Goal: Task Accomplishment & Management: Manage account settings

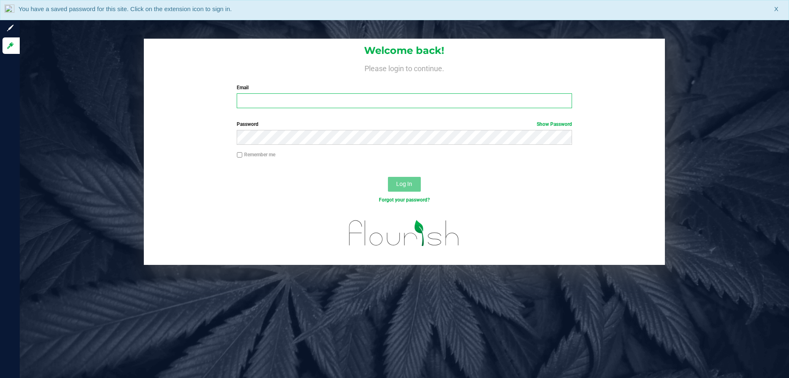
click at [271, 106] on input "Email" at bounding box center [404, 100] width 335 height 15
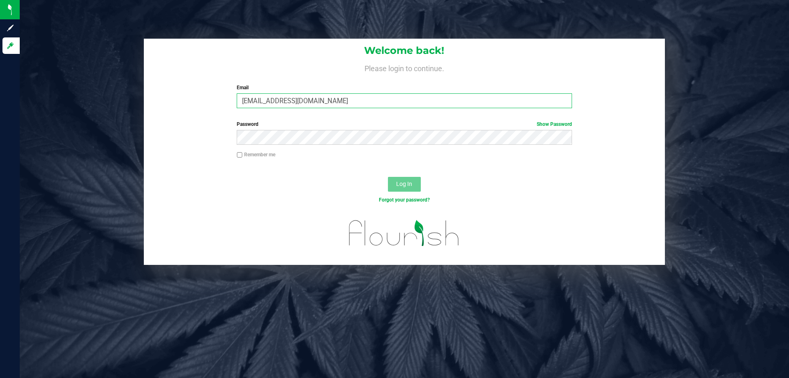
type input "aboscaino@Liveparallel.com"
click at [388, 177] on button "Log In" at bounding box center [404, 184] width 33 height 15
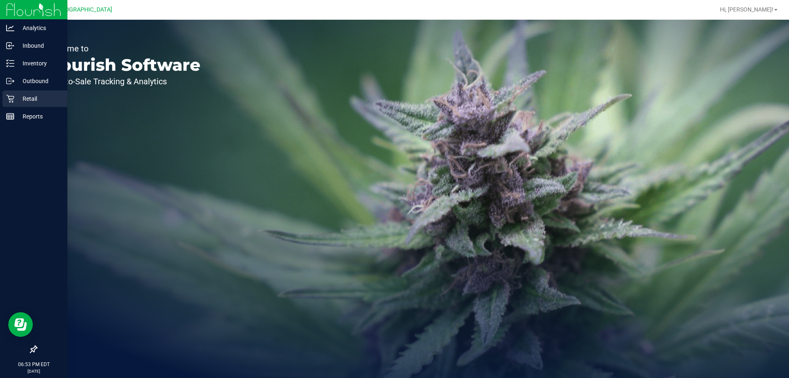
click at [12, 93] on div "Retail" at bounding box center [34, 98] width 65 height 16
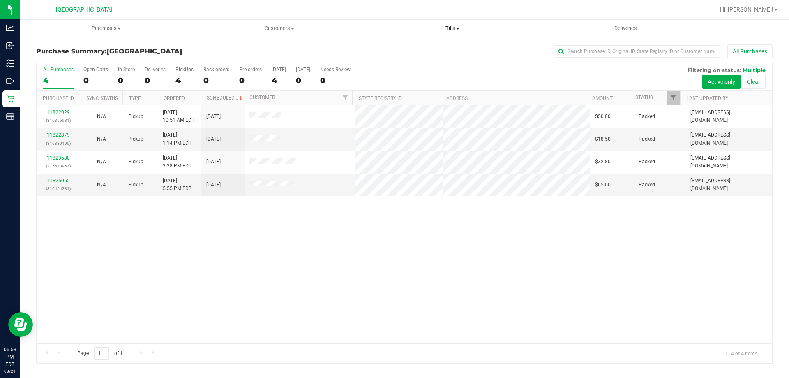
click at [451, 28] on span "Tills" at bounding box center [452, 28] width 172 height 7
click at [409, 53] on li "Manage tills" at bounding box center [452, 50] width 173 height 10
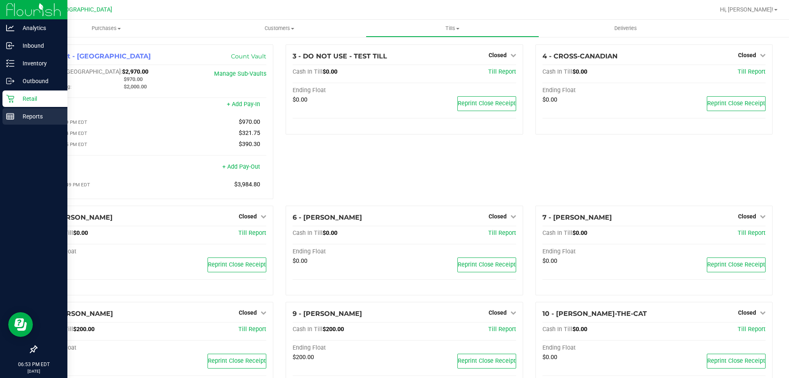
click at [39, 116] on p "Reports" at bounding box center [38, 116] width 49 height 10
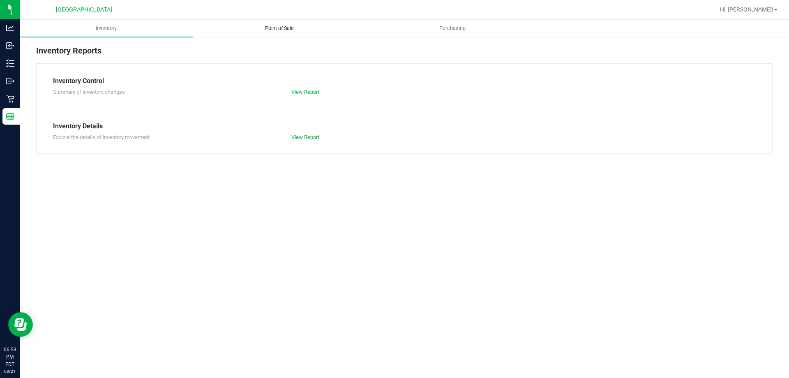
click at [289, 26] on span "Point of Sale" at bounding box center [279, 28] width 51 height 7
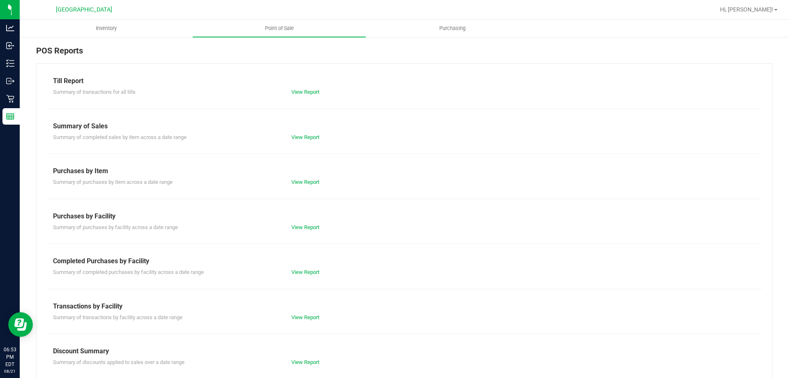
click at [315, 265] on div "Completed Purchases by Facility" at bounding box center [404, 261] width 703 height 10
click at [315, 266] on div "Summary of completed purchases by facility across a date range View Report" at bounding box center [404, 271] width 715 height 10
click at [313, 269] on link "View Report" at bounding box center [305, 272] width 28 height 6
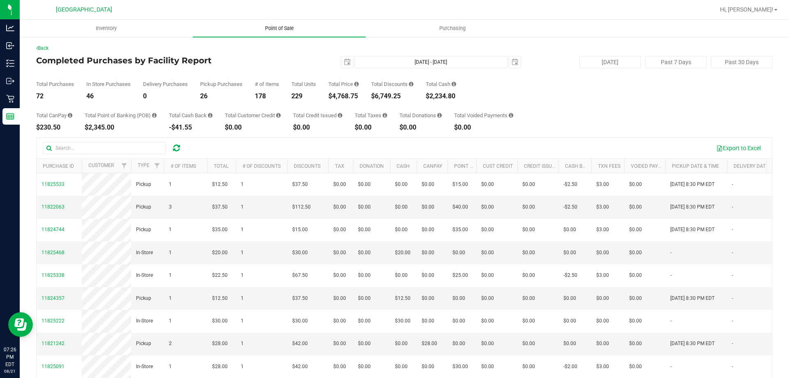
click at [287, 30] on span "Point of Sale" at bounding box center [279, 28] width 51 height 7
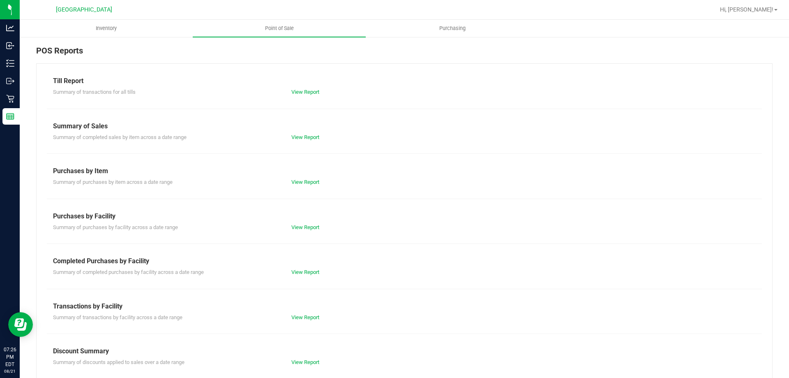
click at [305, 275] on div "View Report" at bounding box center [344, 272] width 119 height 8
click at [309, 267] on div "Summary of completed purchases by facility across a date range View Report" at bounding box center [404, 271] width 715 height 10
click at [310, 271] on link "View Report" at bounding box center [305, 272] width 28 height 6
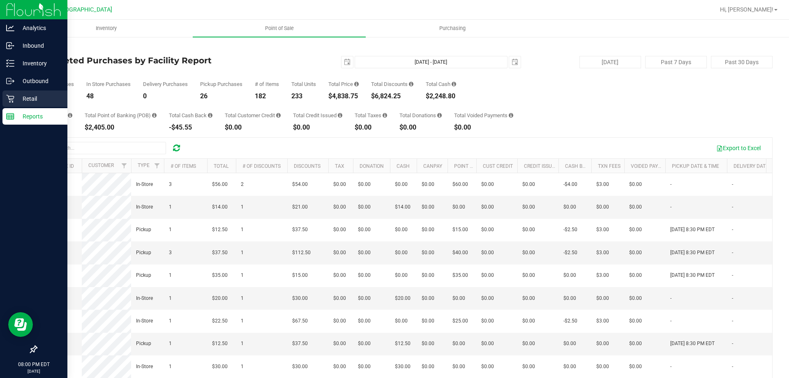
click at [19, 98] on p "Retail" at bounding box center [38, 99] width 49 height 10
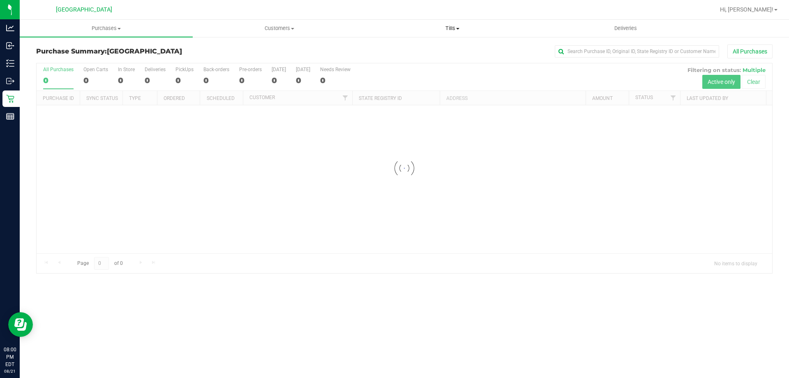
click at [453, 28] on span "Tills" at bounding box center [452, 28] width 172 height 7
click at [412, 49] on span "Manage tills" at bounding box center [394, 49] width 56 height 7
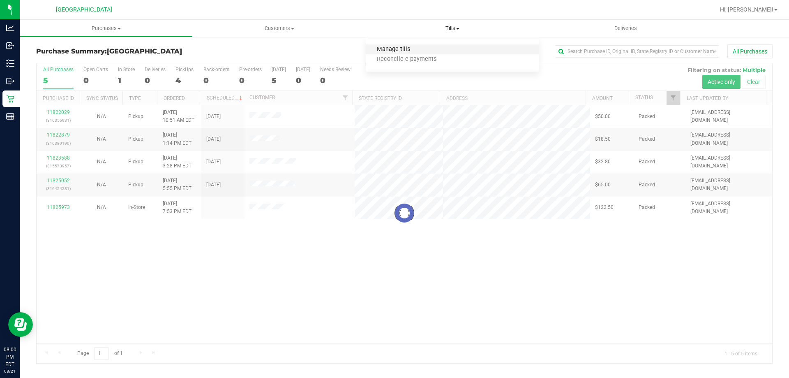
click at [412, 49] on span "Manage tills" at bounding box center [394, 49] width 56 height 7
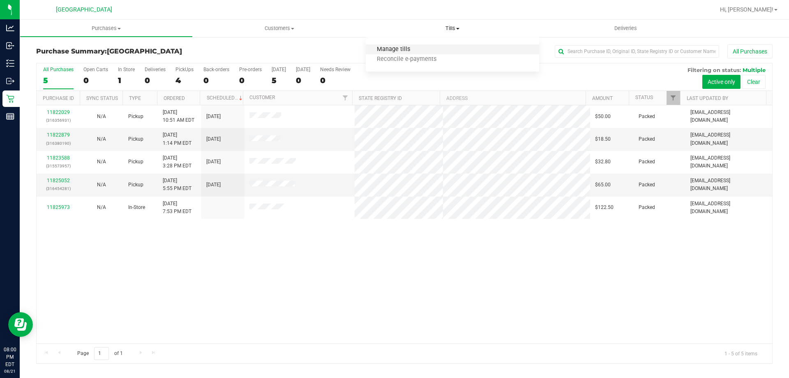
click at [412, 49] on span "Manage tills" at bounding box center [394, 49] width 56 height 7
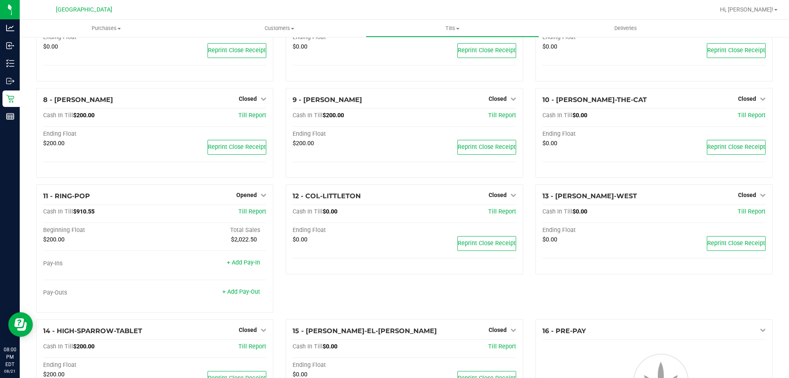
scroll to position [217, 0]
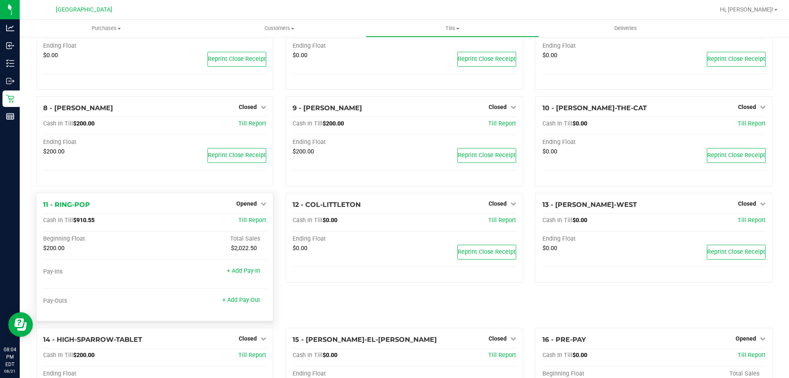
scroll to position [411, 0]
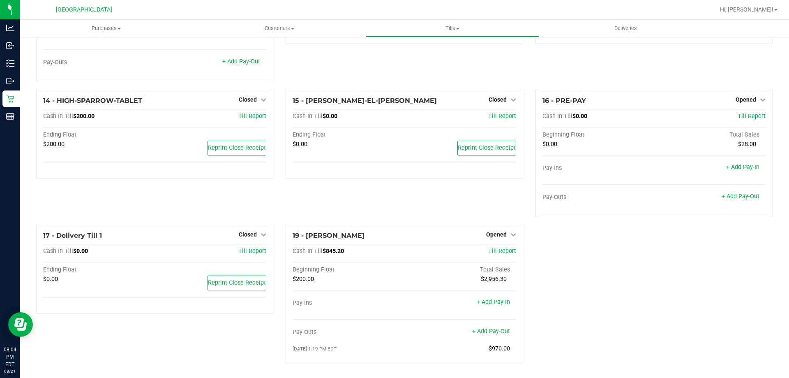
scroll to position [447, 0]
click at [511, 231] on icon at bounding box center [514, 234] width 6 height 6
click at [503, 251] on link "Close Till" at bounding box center [497, 251] width 22 height 7
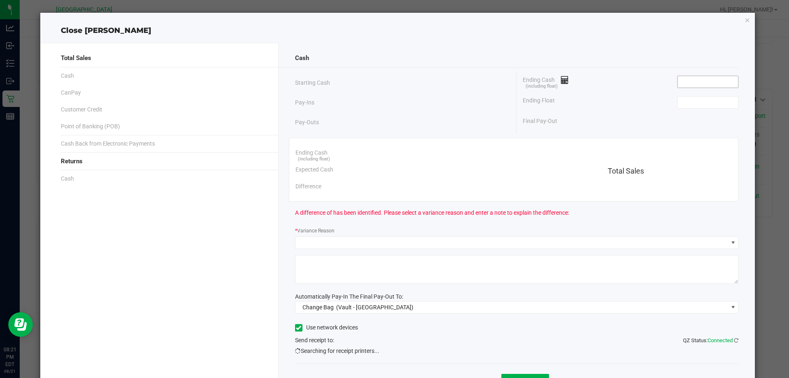
click at [695, 83] on input at bounding box center [708, 82] width 60 height 12
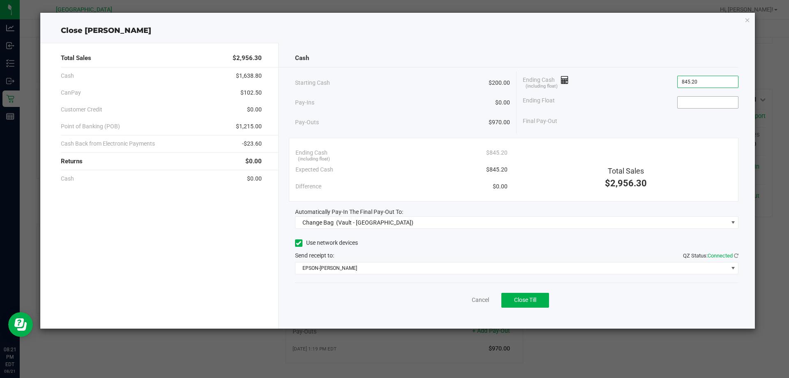
type input "$845.20"
click at [710, 101] on input at bounding box center [708, 103] width 60 height 12
type input "$200.00"
click at [476, 230] on div "Cash Starting Cash $200.00 Pay-Ins $0.00 Pay-Outs $970.00 Ending Cash (includin…" at bounding box center [517, 186] width 477 height 286
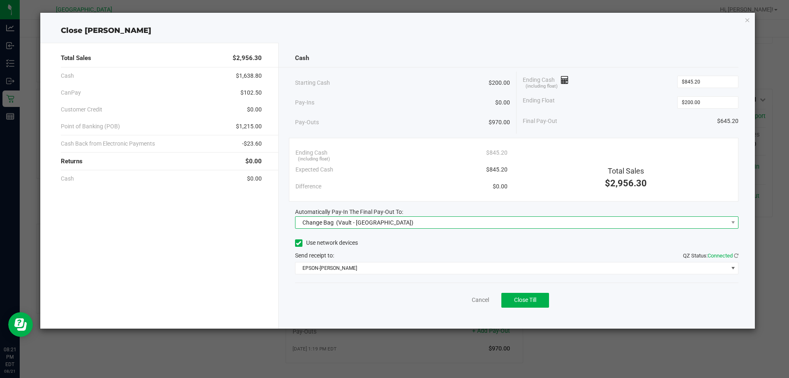
click at [406, 222] on span "Change Bag (Vault - Orange Park WC)" at bounding box center [512, 223] width 433 height 12
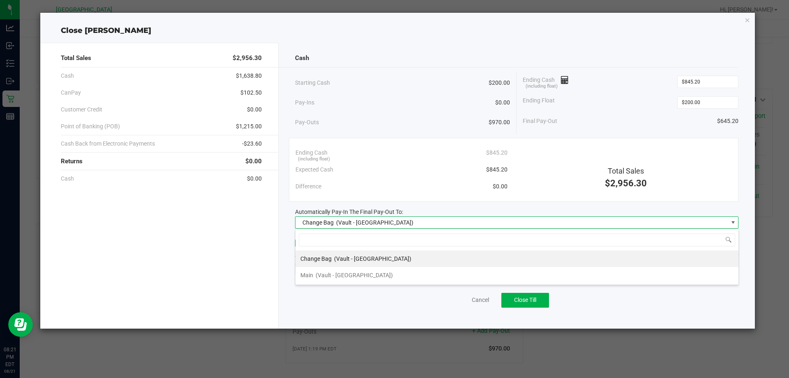
scroll to position [12, 444]
click at [345, 274] on span "(Vault - [GEOGRAPHIC_DATA])" at bounding box center [354, 275] width 77 height 7
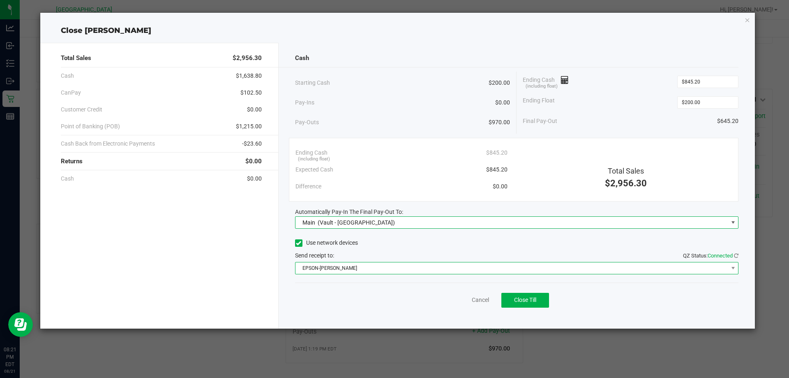
click at [377, 270] on span "EPSON-AUDREY-KITCHING" at bounding box center [512, 268] width 433 height 12
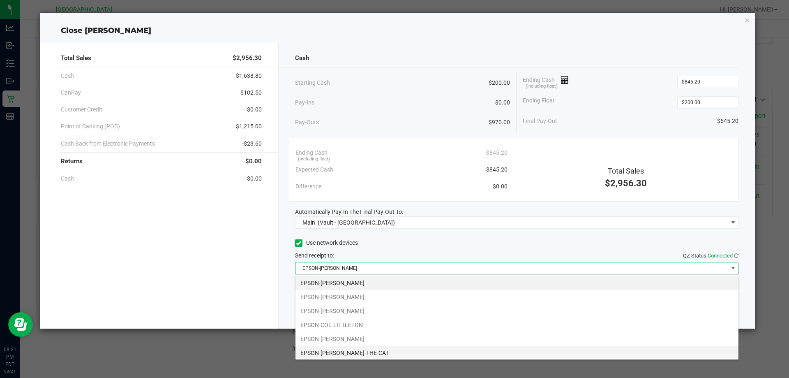
click at [373, 347] on li "EPSON-[PERSON_NAME]-THE-CAT" at bounding box center [517, 353] width 443 height 14
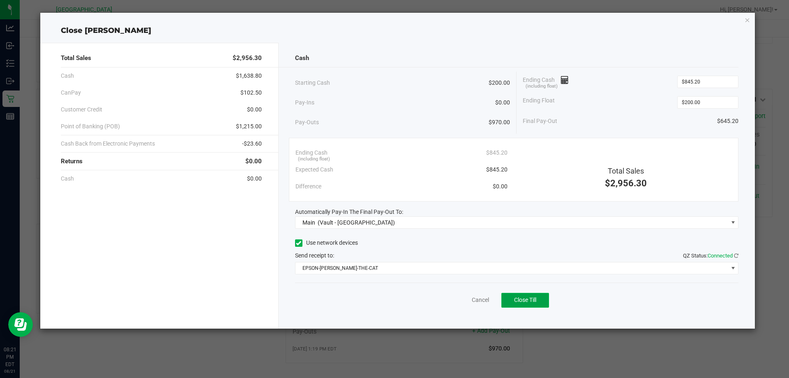
click at [536, 301] on span "Close Till" at bounding box center [525, 299] width 22 height 7
drag, startPoint x: 465, startPoint y: 295, endPoint x: 463, endPoint y: 301, distance: 6.1
click at [464, 300] on div "Dismiss Reprint Closing Receipt" at bounding box center [517, 298] width 444 height 32
click at [463, 301] on link "Dismiss" at bounding box center [463, 300] width 20 height 9
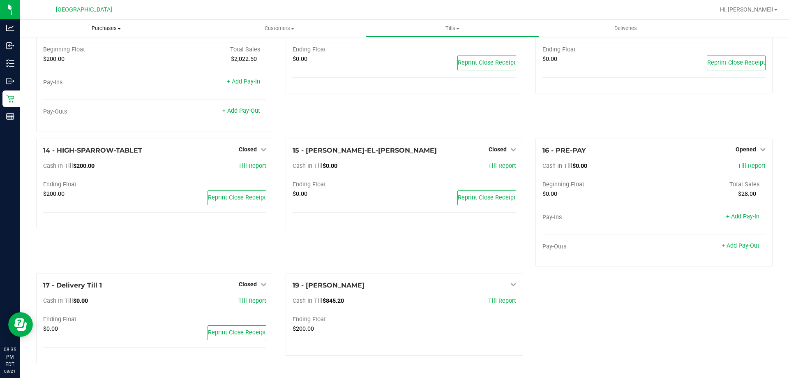
scroll to position [397, 0]
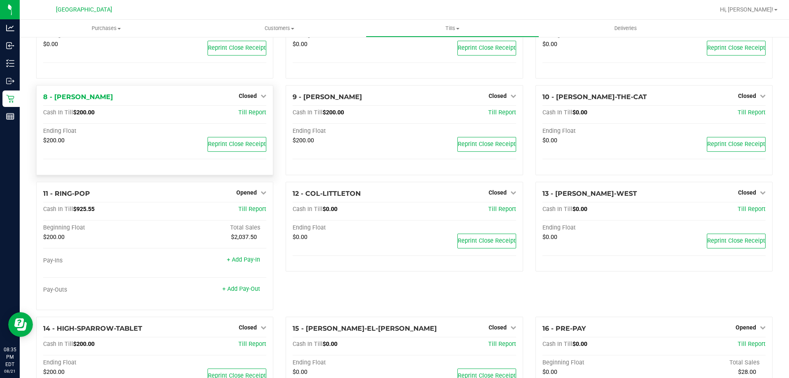
scroll to position [299, 0]
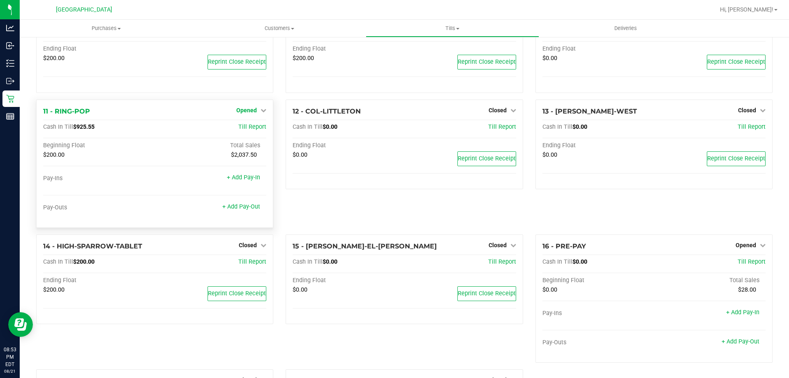
click at [261, 113] on icon at bounding box center [264, 110] width 6 height 6
click at [254, 128] on link "Close Till" at bounding box center [248, 127] width 22 height 7
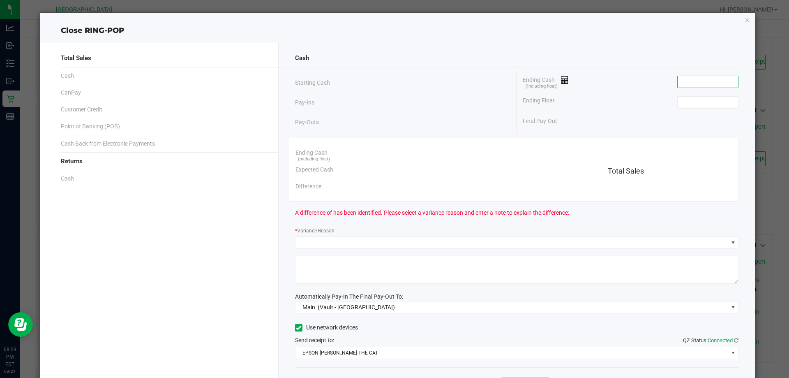
click at [718, 81] on input at bounding box center [708, 82] width 60 height 12
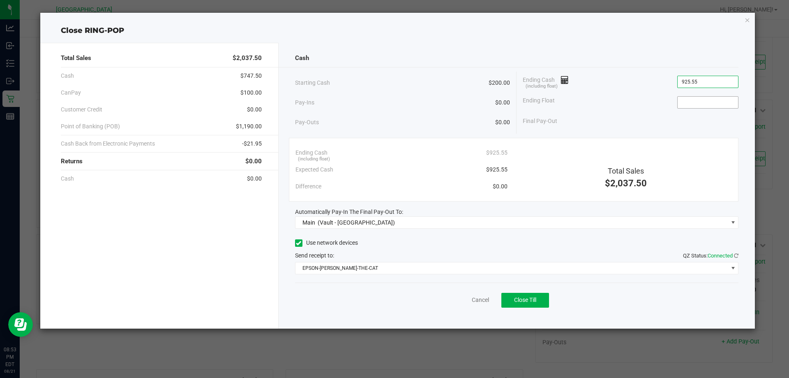
type input "$925.55"
click at [711, 99] on input at bounding box center [708, 103] width 60 height 12
type input "$200.00"
click at [513, 296] on button "Close Till" at bounding box center [526, 300] width 48 height 15
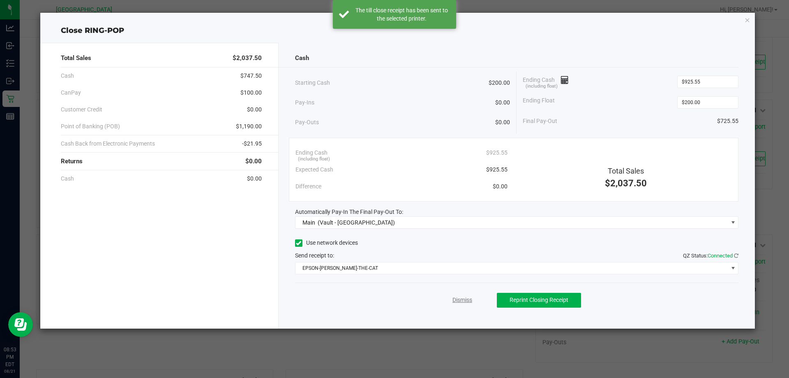
click at [463, 298] on link "Dismiss" at bounding box center [463, 300] width 20 height 9
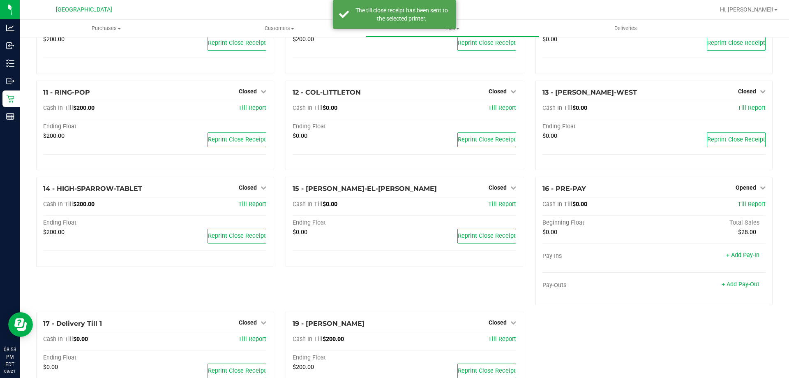
scroll to position [359, 0]
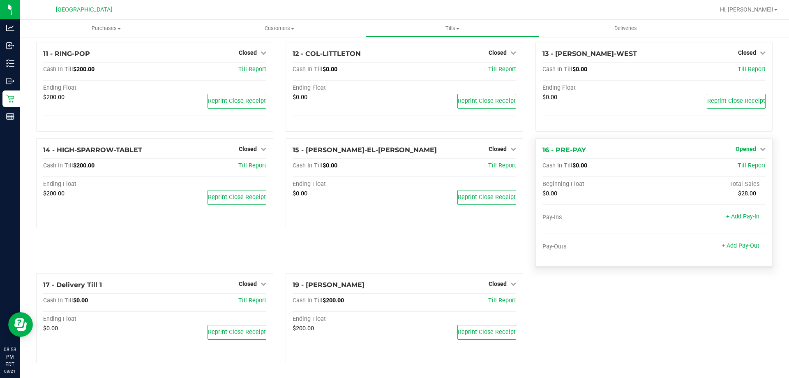
click at [750, 150] on span "Opened" at bounding box center [746, 149] width 21 height 7
click at [747, 164] on link "Close Till" at bounding box center [747, 166] width 22 height 7
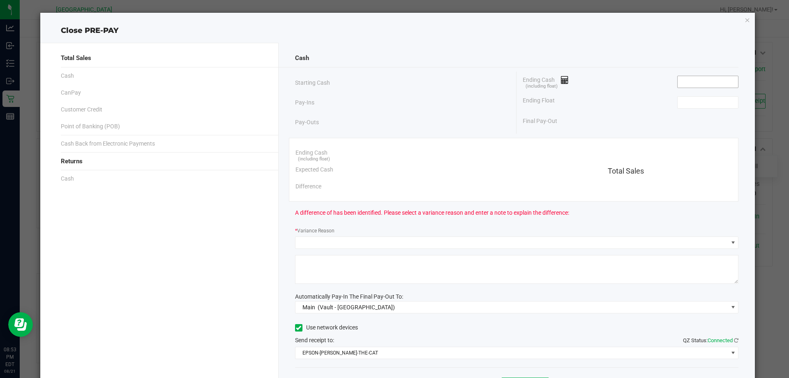
click at [700, 84] on input at bounding box center [708, 82] width 60 height 12
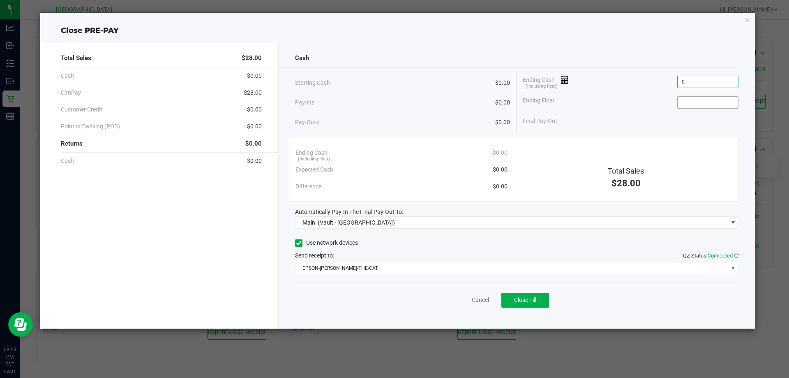
type input "$0.00"
click at [701, 102] on input at bounding box center [708, 103] width 60 height 12
type input "$0.00"
click at [638, 109] on div "Ending Float $0.00" at bounding box center [631, 102] width 216 height 21
click at [548, 305] on button "Close Till" at bounding box center [526, 300] width 48 height 15
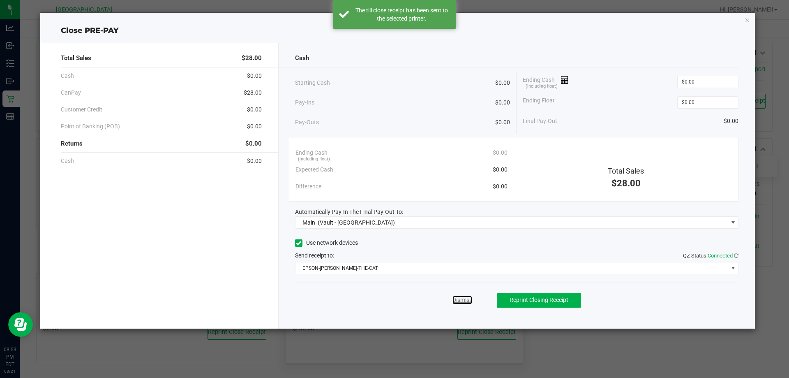
click at [463, 299] on link "Dismiss" at bounding box center [463, 300] width 20 height 9
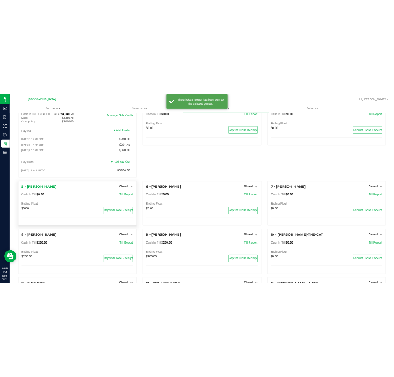
scroll to position [0, 0]
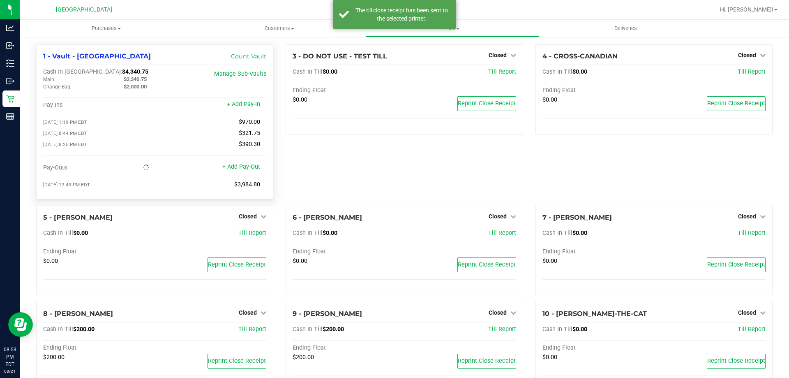
click at [122, 72] on span "$4,340.75" at bounding box center [135, 71] width 26 height 7
copy span "4,340.75"
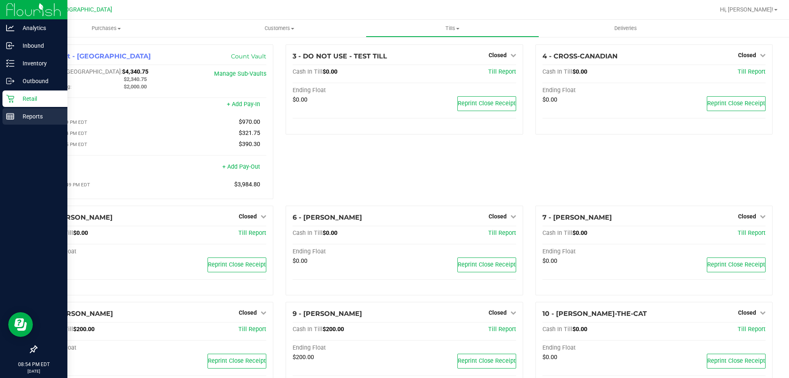
click at [16, 117] on p "Reports" at bounding box center [38, 116] width 49 height 10
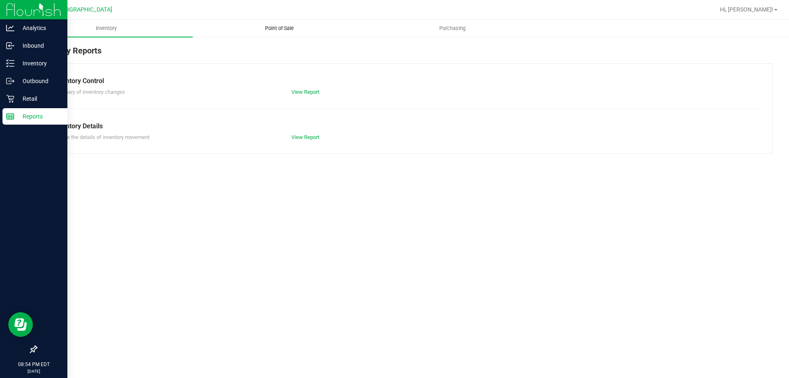
click at [282, 28] on span "Point of Sale" at bounding box center [279, 28] width 51 height 7
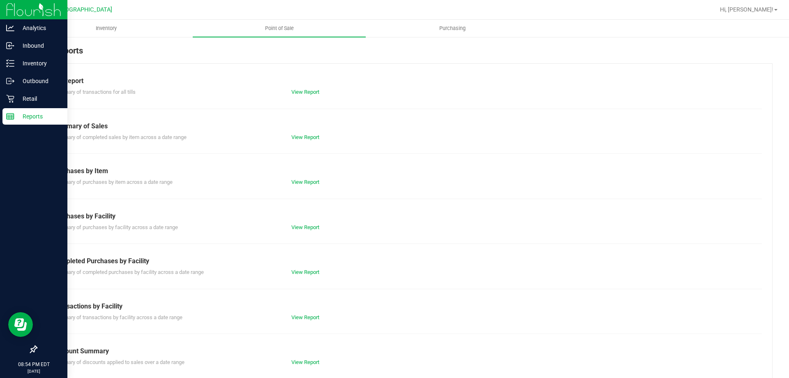
click at [301, 275] on div "View Report" at bounding box center [344, 272] width 119 height 8
click at [301, 271] on link "View Report" at bounding box center [305, 272] width 28 height 6
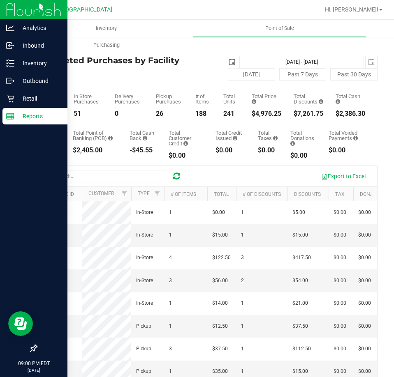
click at [229, 63] on span "select" at bounding box center [232, 62] width 7 height 7
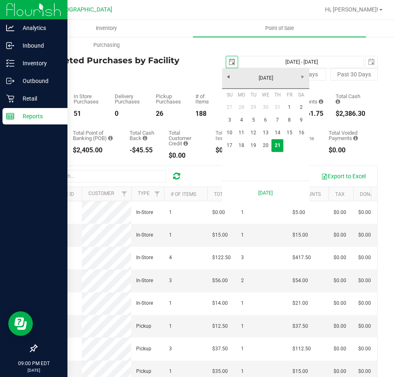
scroll to position [0, 21]
click at [234, 147] on link "17" at bounding box center [230, 145] width 12 height 13
type input "[DATE]"
type input "[DATE] - [DATE]"
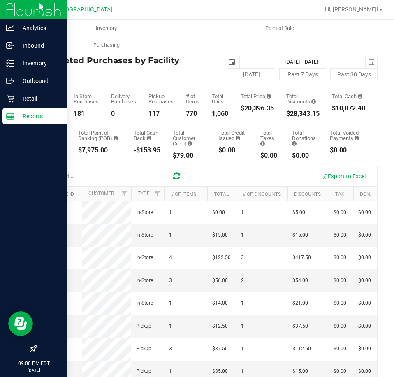
click at [229, 60] on span "select" at bounding box center [232, 62] width 7 height 7
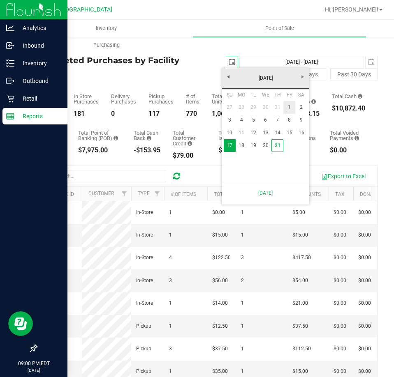
click at [290, 105] on link "1" at bounding box center [289, 107] width 12 height 13
type input "[DATE]"
type input "[DATE] - [DATE]"
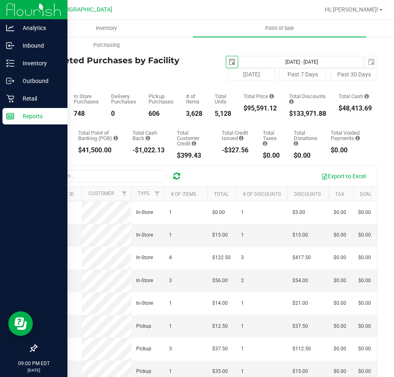
click at [229, 63] on span "select" at bounding box center [232, 62] width 7 height 7
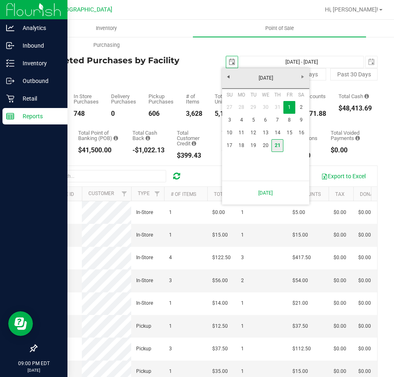
click at [281, 148] on link "21" at bounding box center [277, 145] width 12 height 13
type input "[DATE]"
type input "[DATE] - [DATE]"
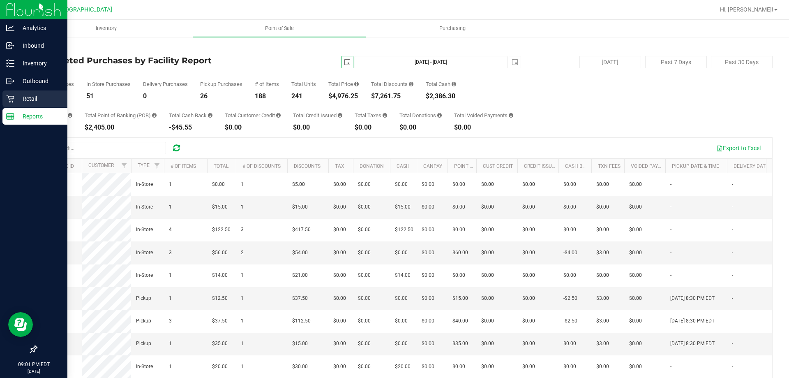
click at [11, 97] on icon at bounding box center [10, 99] width 8 height 8
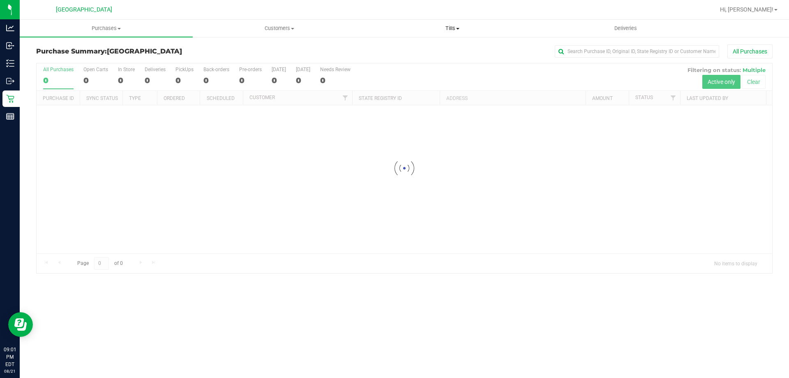
click at [438, 22] on uib-tab-heading "Tills Manage tills Reconcile e-payments" at bounding box center [452, 28] width 172 height 16
click at [412, 49] on span "Manage tills" at bounding box center [394, 49] width 56 height 7
click at [457, 28] on span at bounding box center [457, 29] width 3 height 2
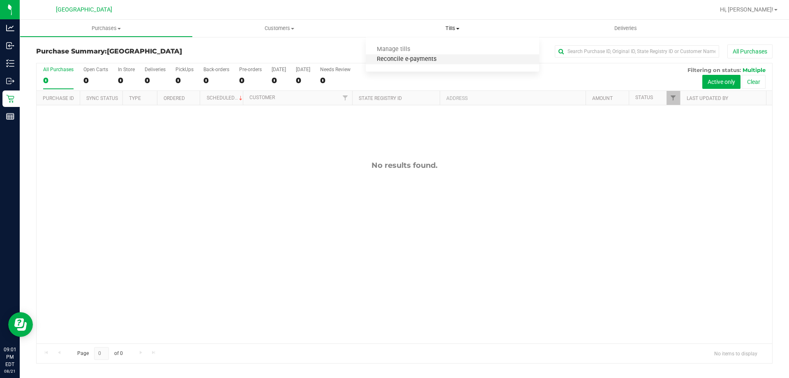
click at [419, 61] on span "Reconcile e-payments" at bounding box center [407, 59] width 82 height 7
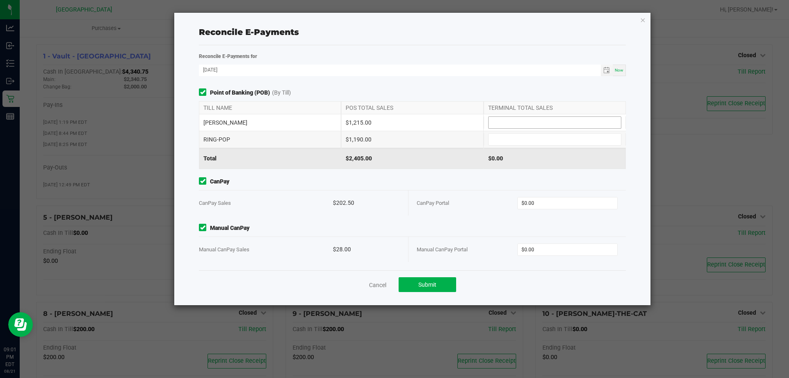
click at [579, 118] on input at bounding box center [555, 123] width 132 height 12
type input "$1,215.00"
click at [569, 137] on input at bounding box center [555, 140] width 132 height 12
type input "$1,190.00"
click at [585, 205] on input "0" at bounding box center [568, 203] width 100 height 12
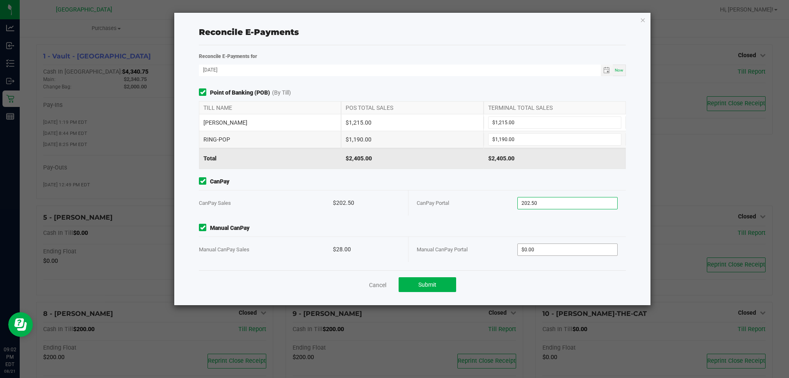
type input "$202.50"
click at [543, 254] on span "$0.00" at bounding box center [568, 249] width 101 height 12
click at [548, 247] on input "0" at bounding box center [568, 250] width 100 height 12
type input "$28.00"
click at [468, 243] on div "Manual CanPay Portal" at bounding box center [467, 249] width 101 height 25
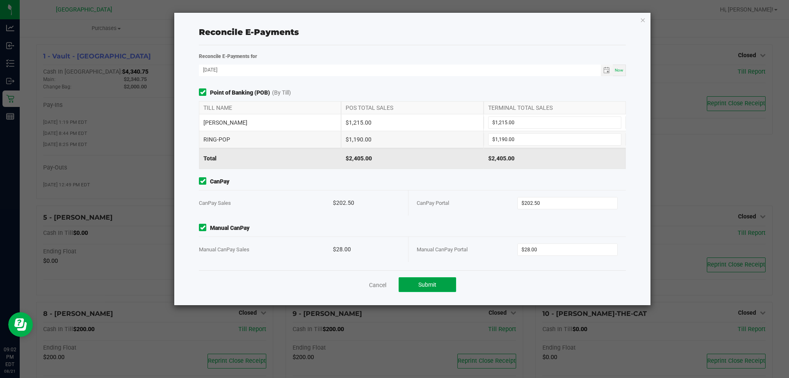
click at [432, 283] on span "Submit" at bounding box center [428, 284] width 18 height 7
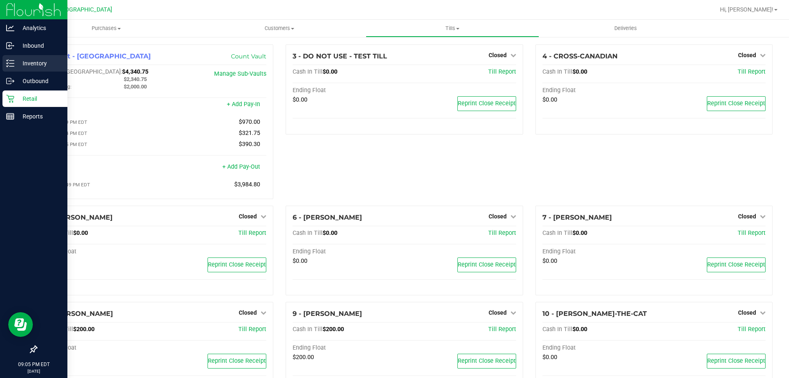
click at [8, 59] on icon at bounding box center [10, 63] width 8 height 8
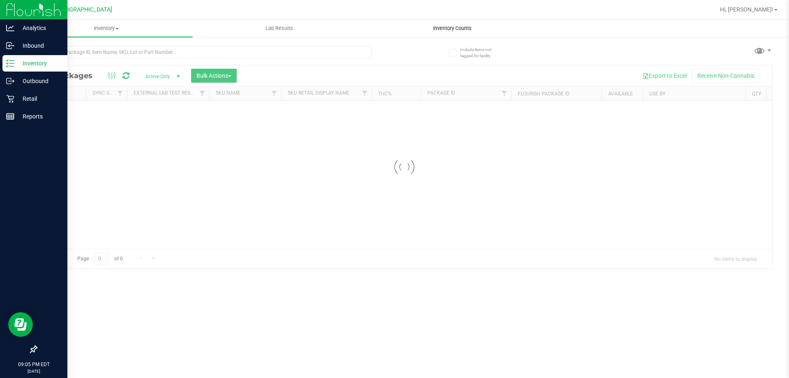
click at [456, 28] on div "Inventory All packages All inventory Waste log Create inventory Lab Results Inv…" at bounding box center [405, 199] width 770 height 358
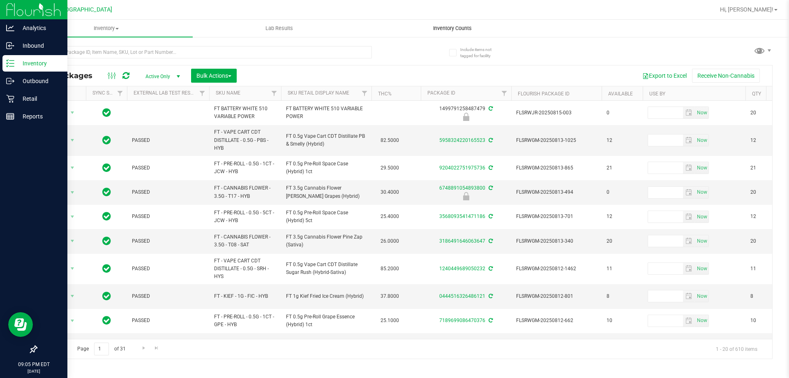
click at [456, 28] on span "Inventory Counts" at bounding box center [452, 28] width 61 height 7
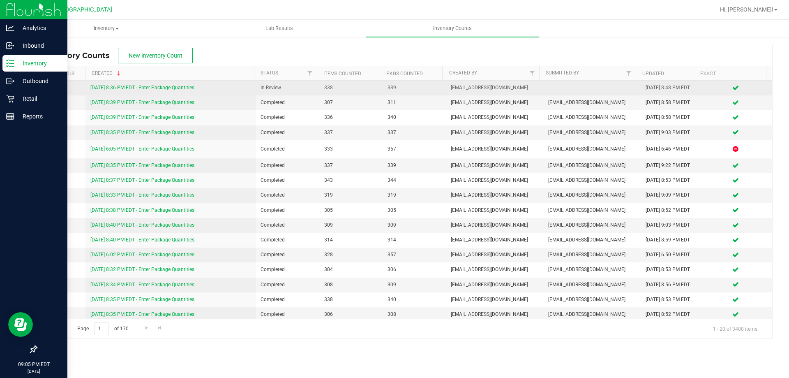
click at [172, 90] on link "[DATE] 8:36 PM EDT - Enter Package Quantities" at bounding box center [142, 88] width 104 height 6
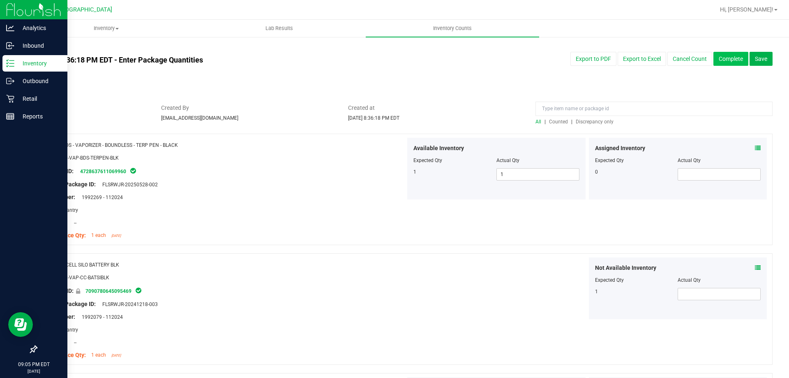
click at [716, 60] on button "Complete" at bounding box center [731, 59] width 35 height 14
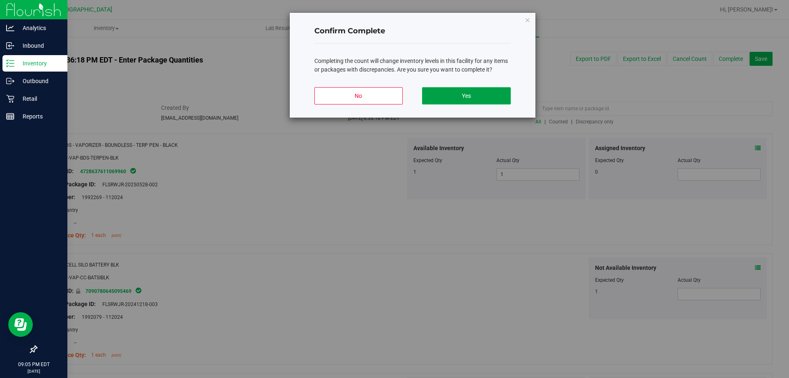
click at [509, 95] on button "Yes" at bounding box center [466, 95] width 88 height 17
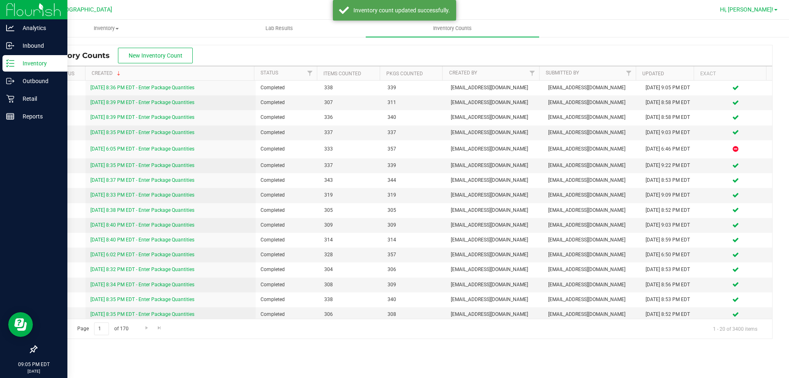
click at [756, 7] on span "Hi, [PERSON_NAME]!" at bounding box center [746, 9] width 53 height 7
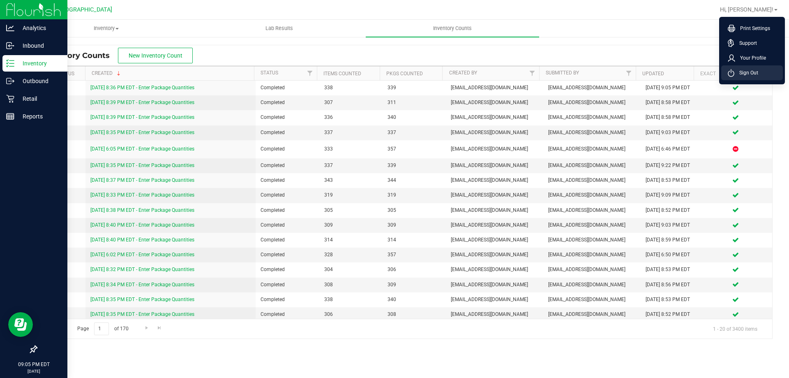
click at [740, 72] on span "Sign Out" at bounding box center [747, 73] width 24 height 8
